Goal: Complete application form

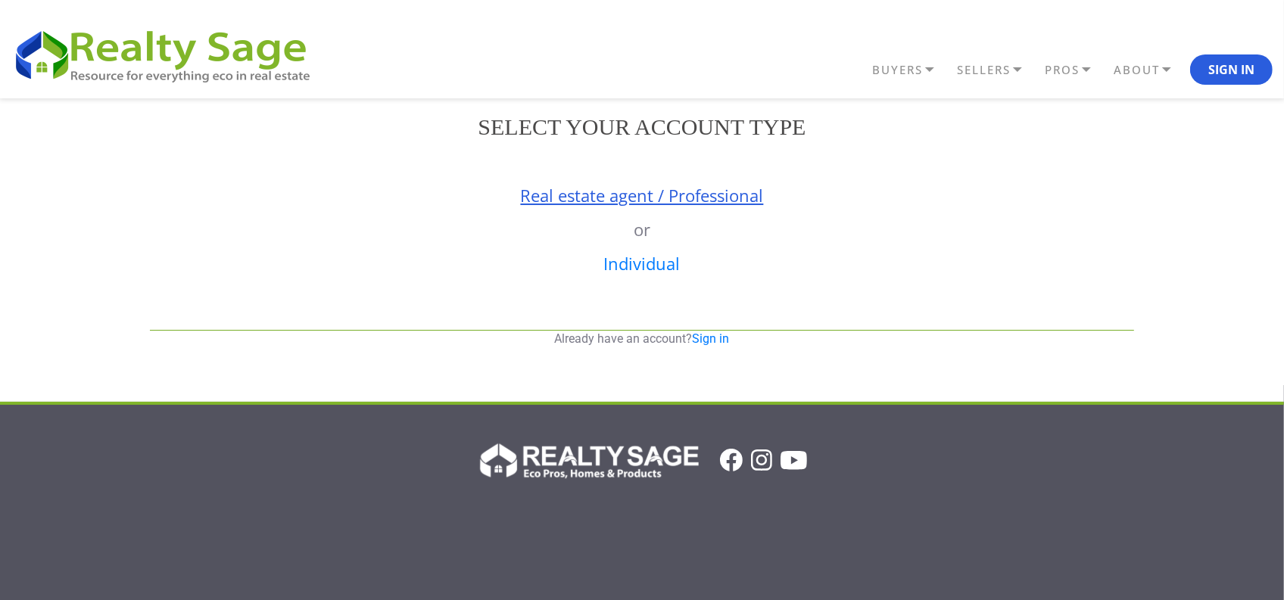
click at [574, 199] on link "Real estate agent / Professional" at bounding box center [642, 195] width 243 height 23
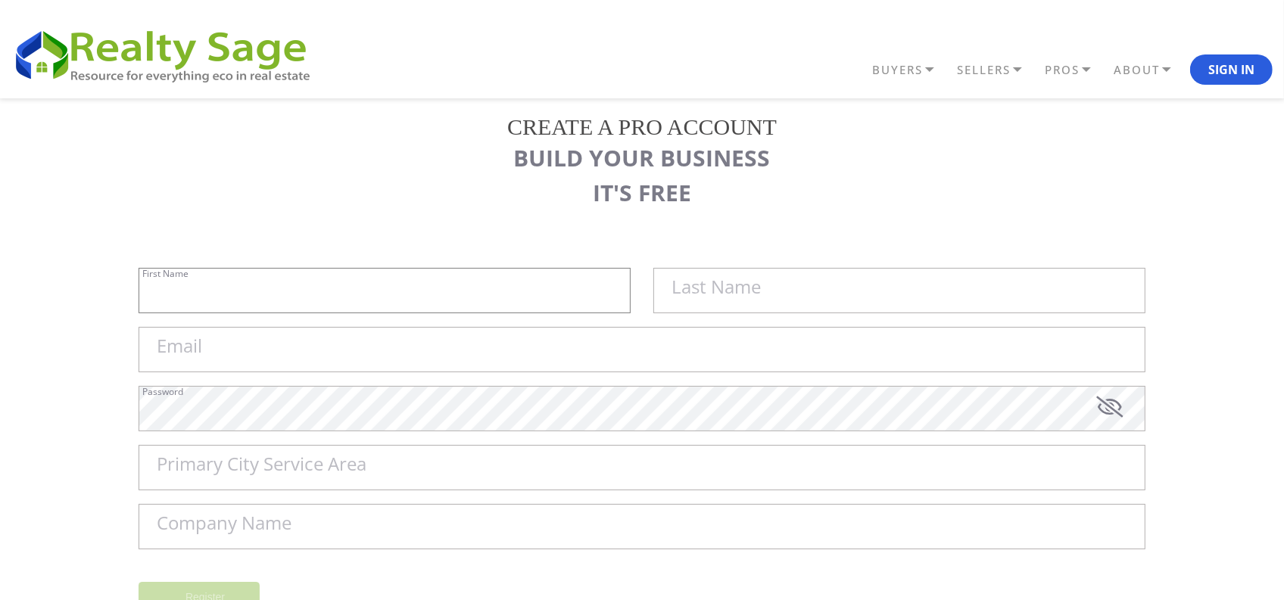
type input "Sell My House Fast [GEOGRAPHIC_DATA] | As"
type input "Is Cash Home Buyers [GEOGRAPHIC_DATA]"
type input "[EMAIL_ADDRESS][DOMAIN_NAME]"
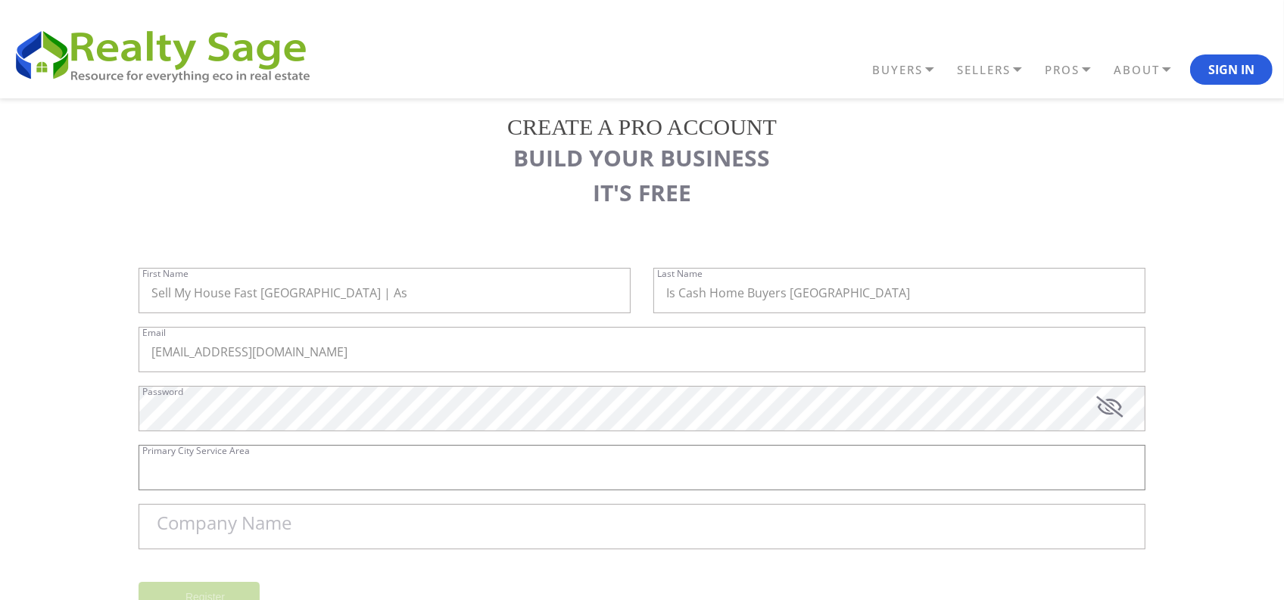
type input "[GEOGRAPHIC_DATA]"
type input "Sell My House Fast [GEOGRAPHIC_DATA] | As Is Cash Home Buyers [GEOGRAPHIC_DATA]"
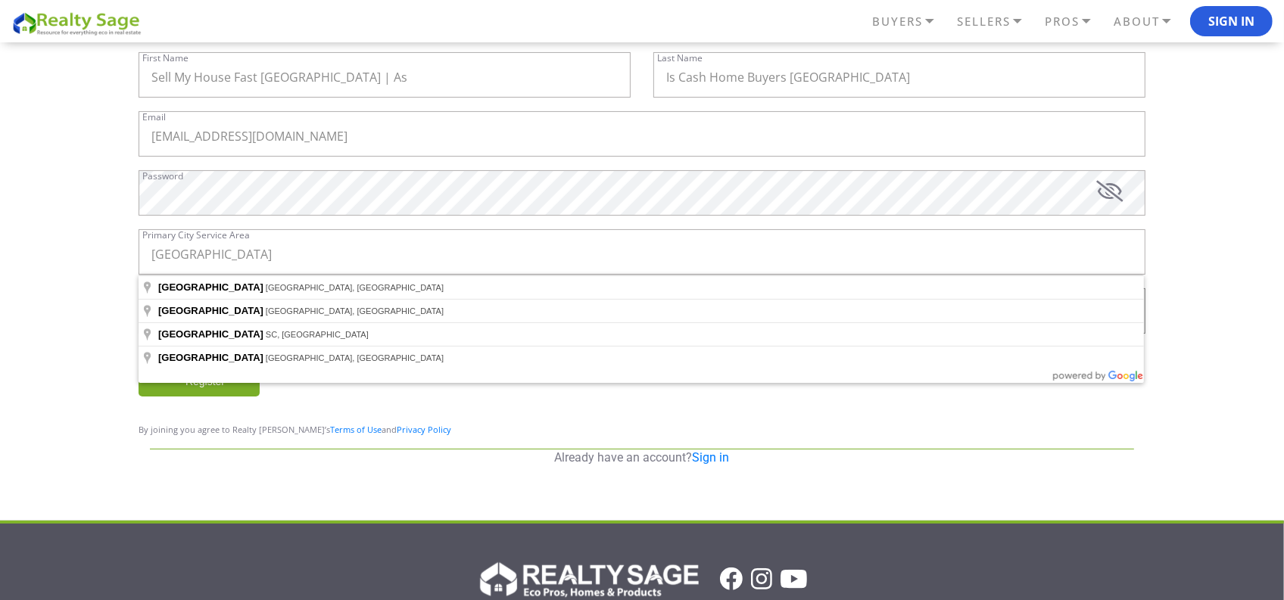
scroll to position [176, 0]
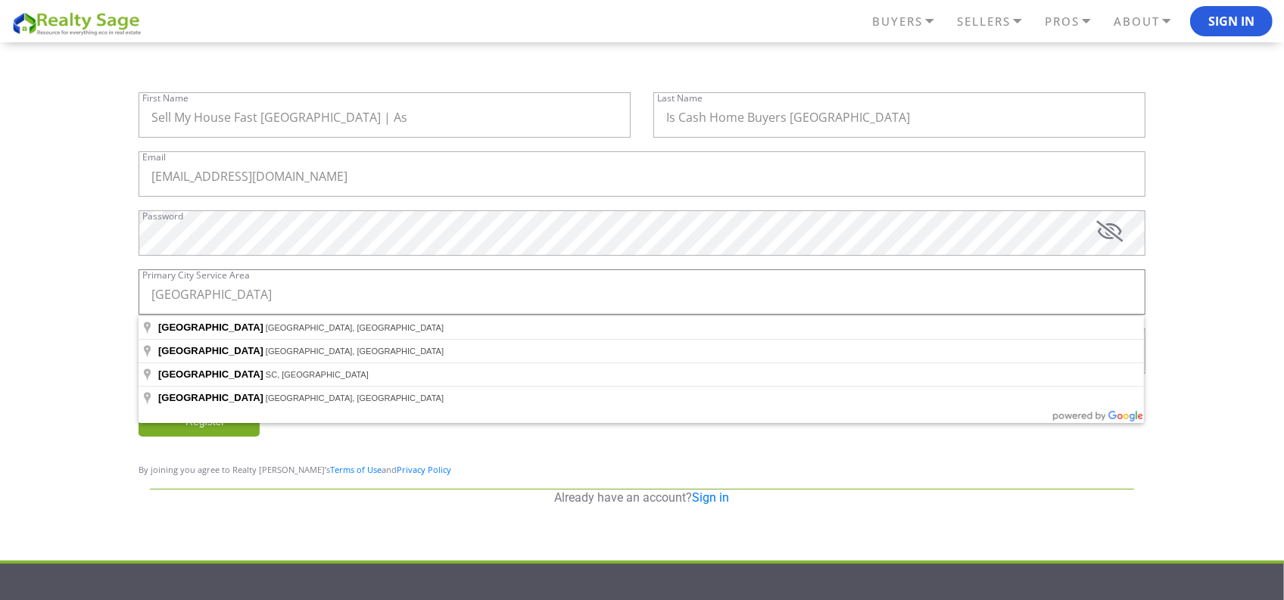
click at [247, 288] on input "[GEOGRAPHIC_DATA]" at bounding box center [641, 291] width 1007 height 45
type input "[GEOGRAPHIC_DATA], [GEOGRAPHIC_DATA], [GEOGRAPHIC_DATA]"
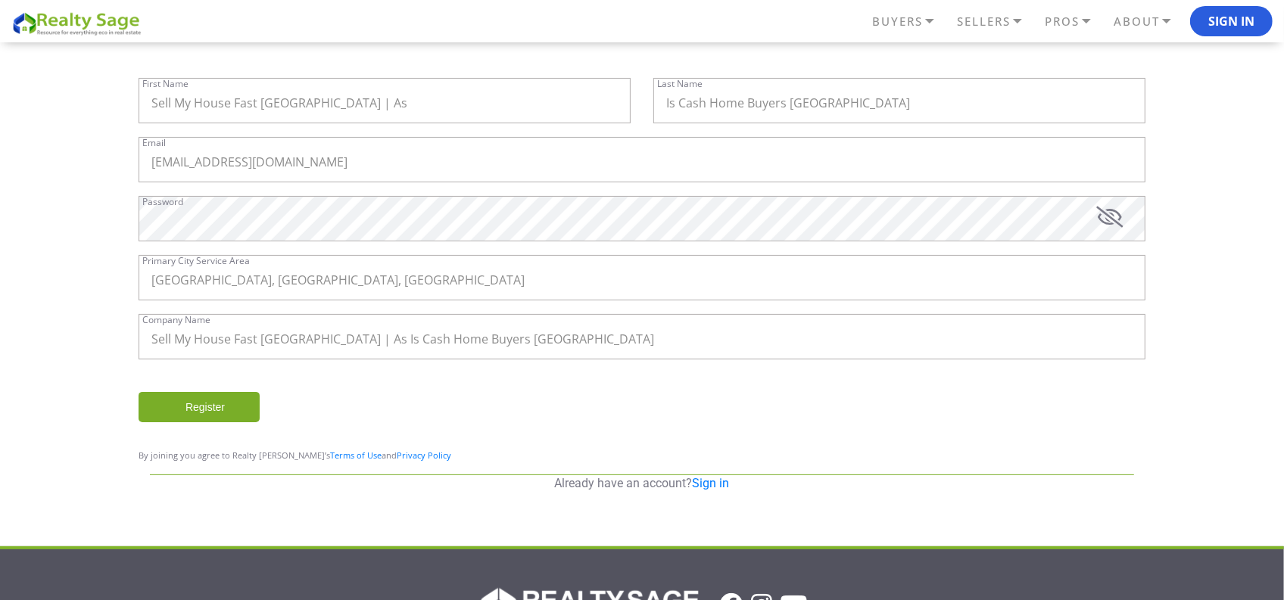
scroll to position [195, 0]
